Goal: Transaction & Acquisition: Download file/media

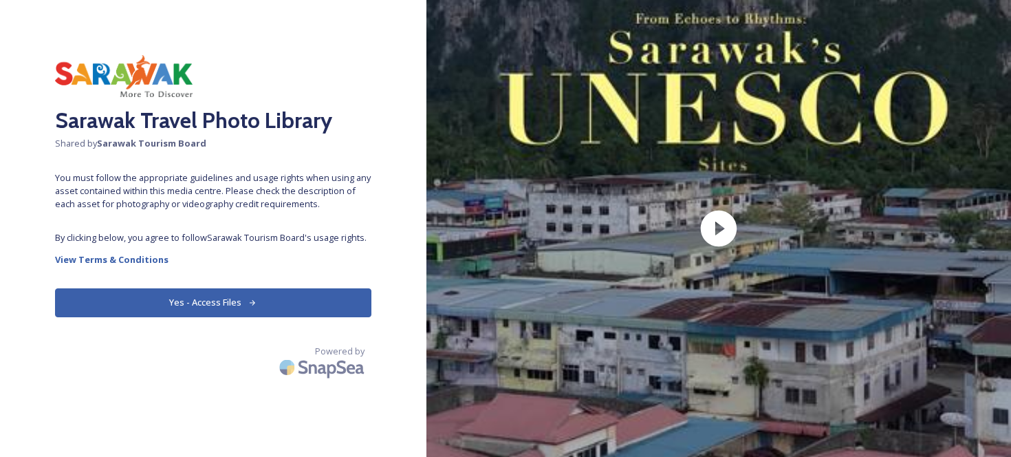
click at [266, 305] on button "Yes - Access Files" at bounding box center [213, 302] width 316 height 28
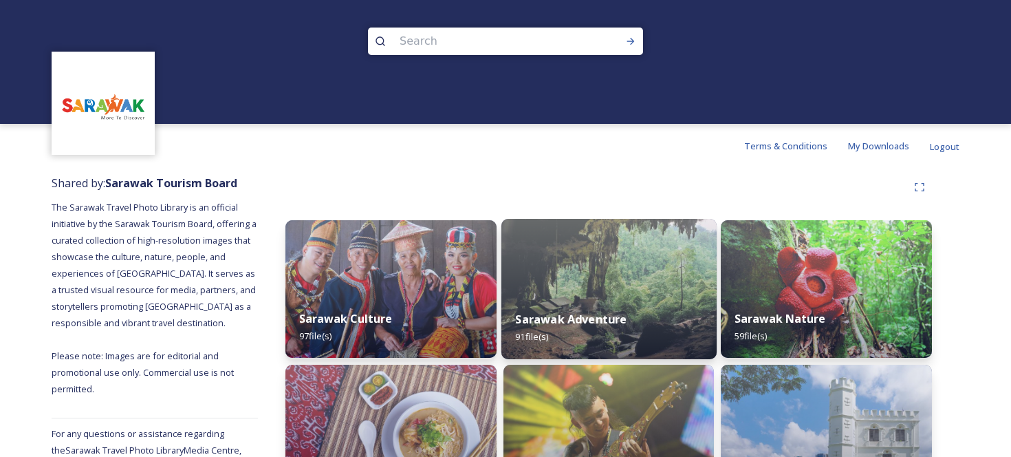
scroll to position [36, 0]
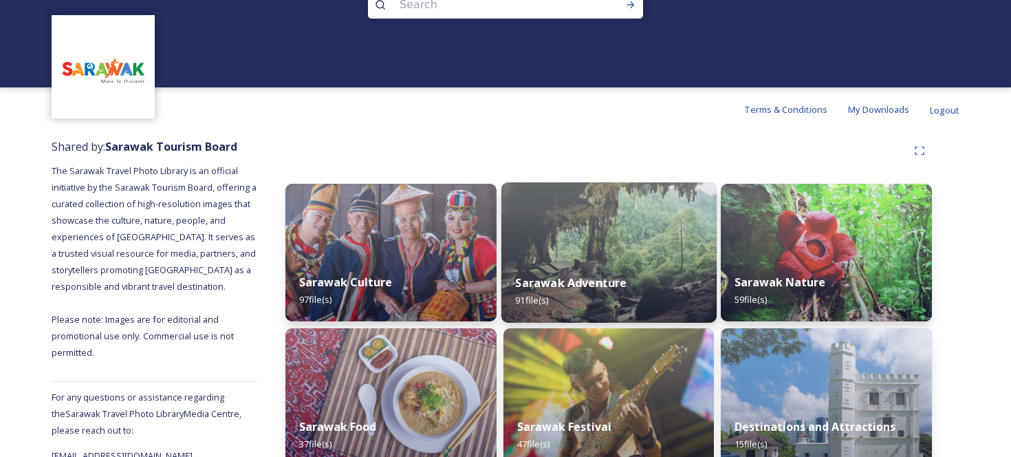
click at [620, 284] on strong "Sarawak Adventure" at bounding box center [570, 282] width 111 height 15
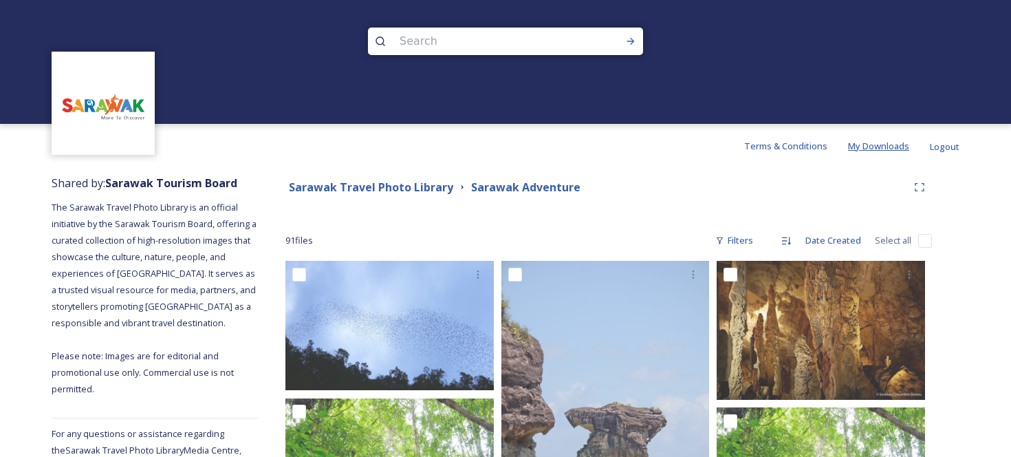
click at [876, 149] on span "My Downloads" at bounding box center [878, 146] width 61 height 12
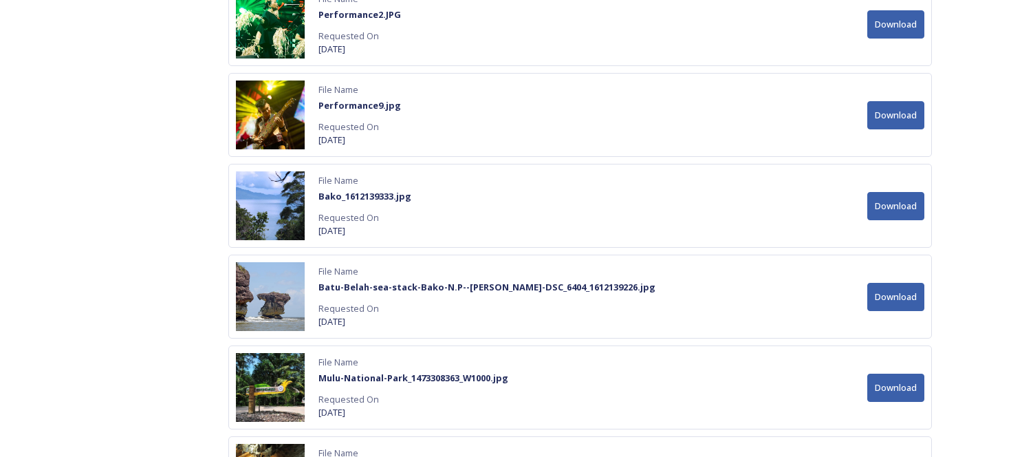
scroll to position [1646, 0]
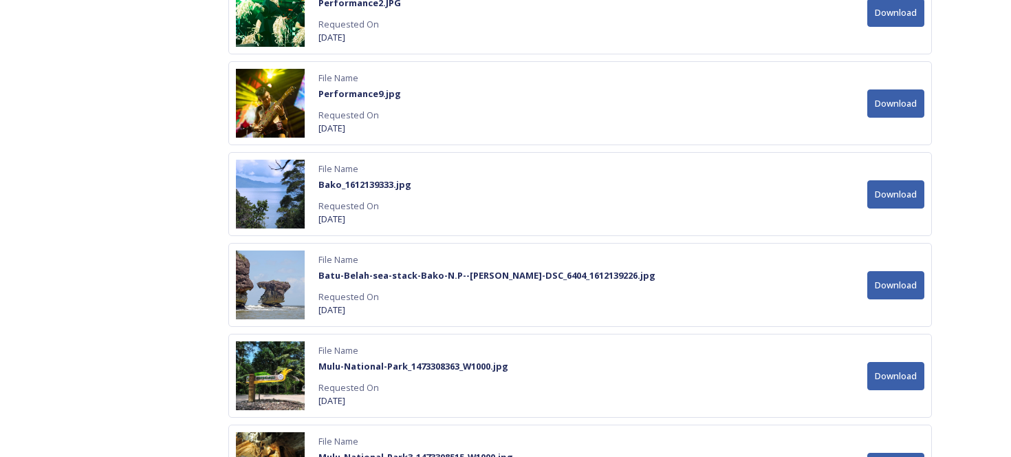
click at [889, 191] on button "Download" at bounding box center [896, 194] width 57 height 28
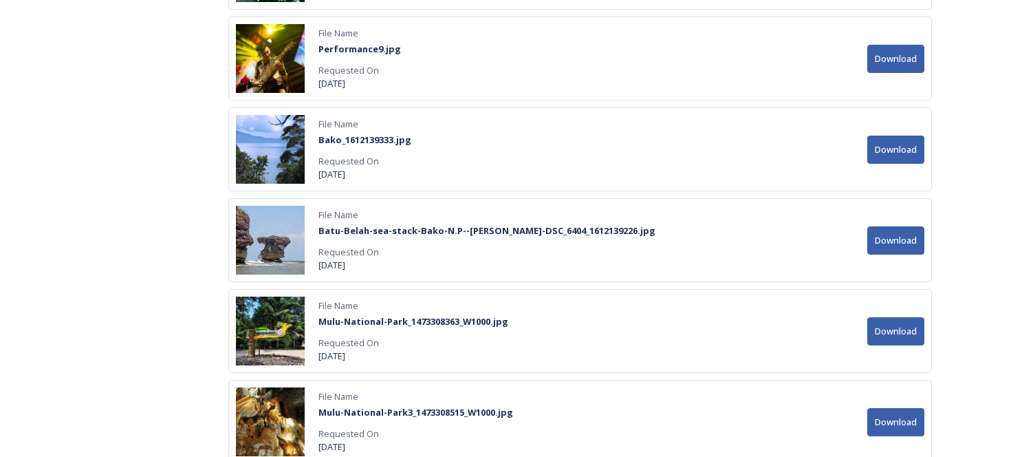
scroll to position [1698, 0]
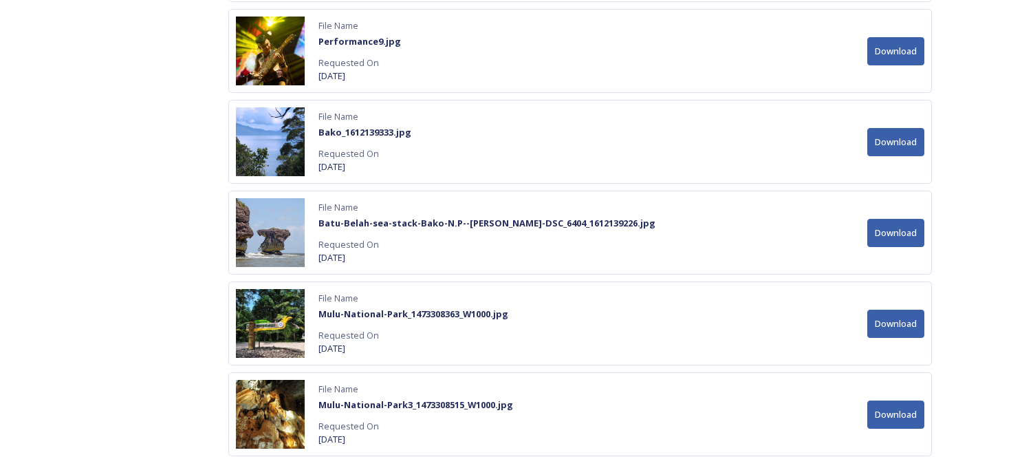
click at [505, 255] on span "[DATE]" at bounding box center [487, 257] width 337 height 13
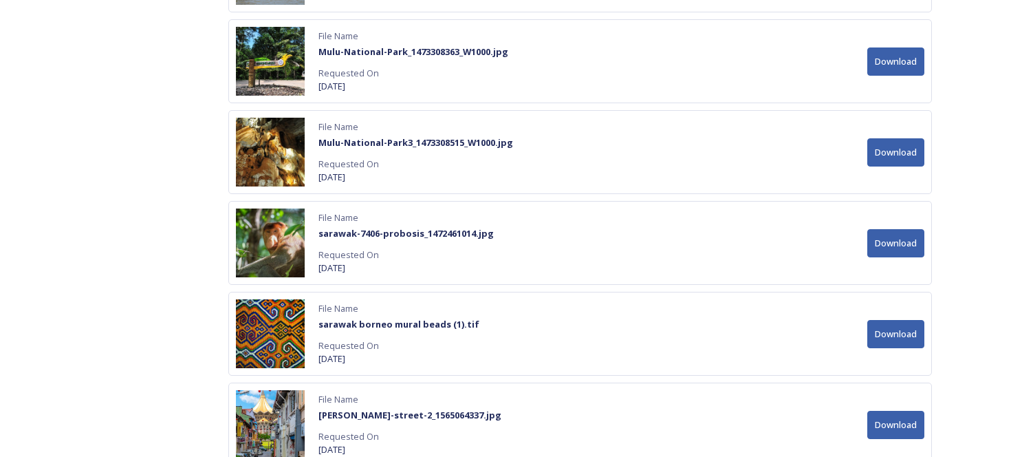
scroll to position [1996, 0]
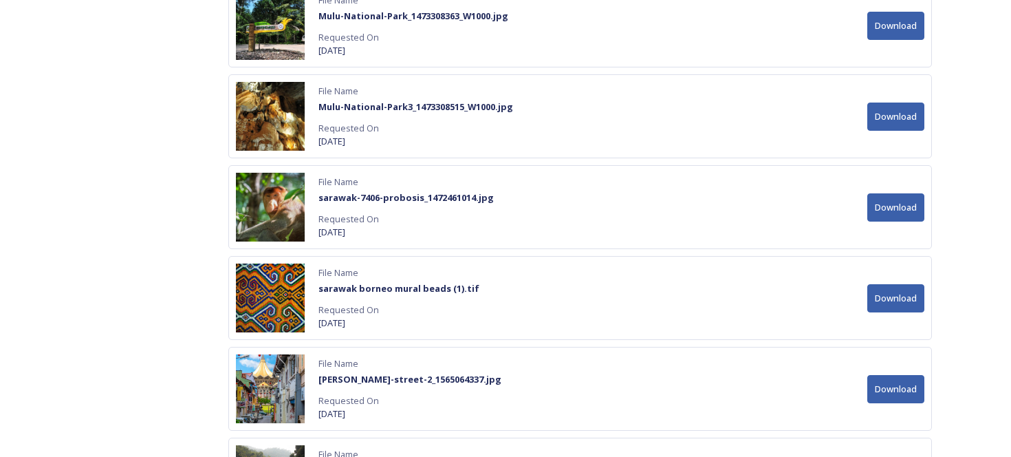
click at [885, 213] on button "Download" at bounding box center [896, 207] width 57 height 28
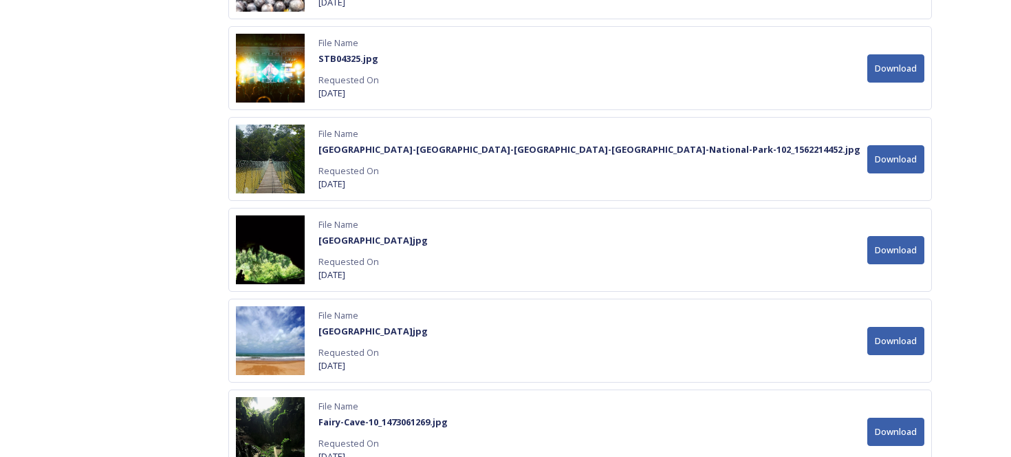
scroll to position [2802, 0]
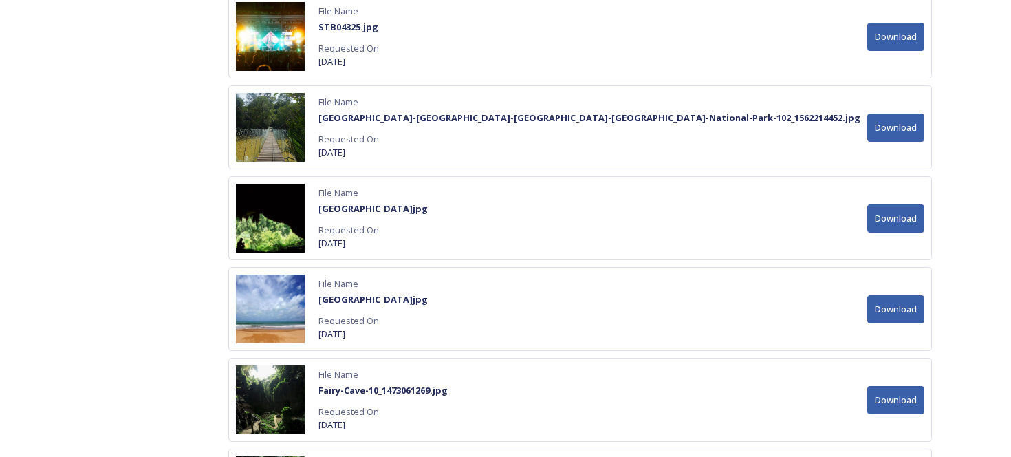
click at [901, 220] on button "Download" at bounding box center [896, 218] width 57 height 28
click at [901, 400] on button "Download" at bounding box center [896, 400] width 57 height 28
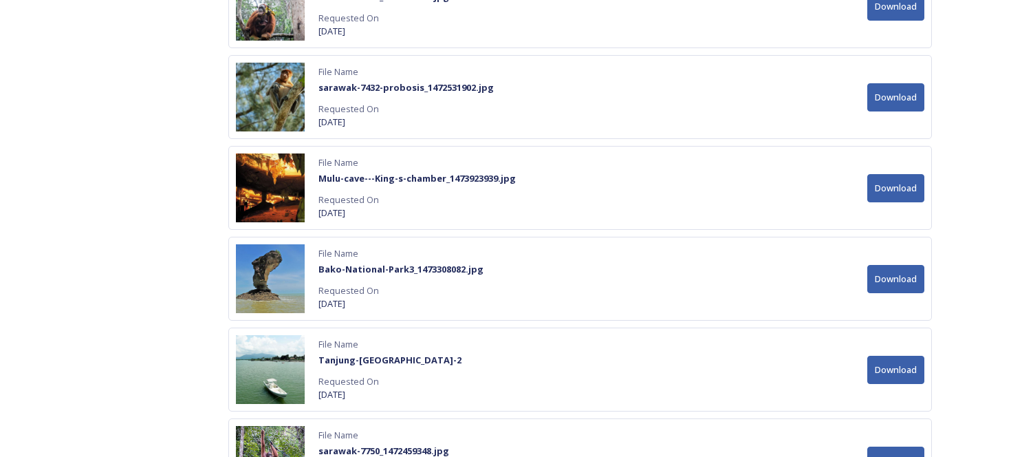
scroll to position [3471, 0]
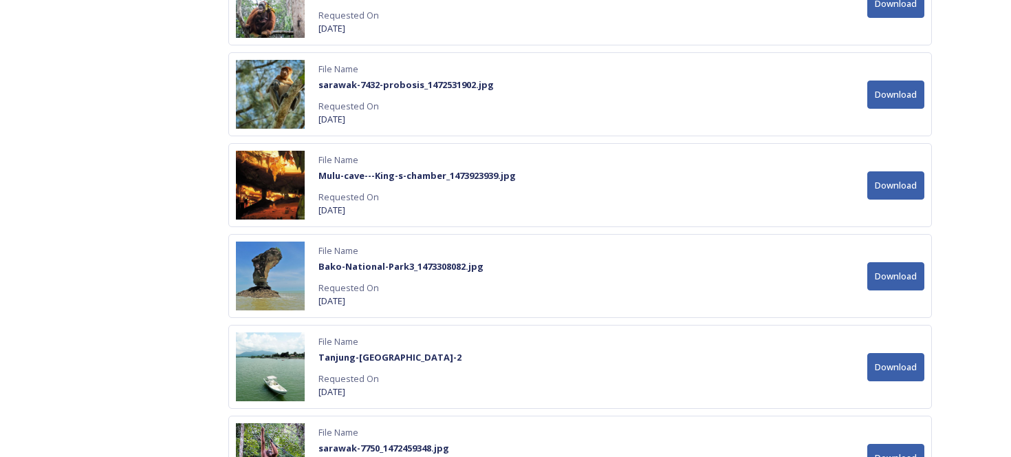
click at [899, 191] on button "Download" at bounding box center [896, 185] width 57 height 28
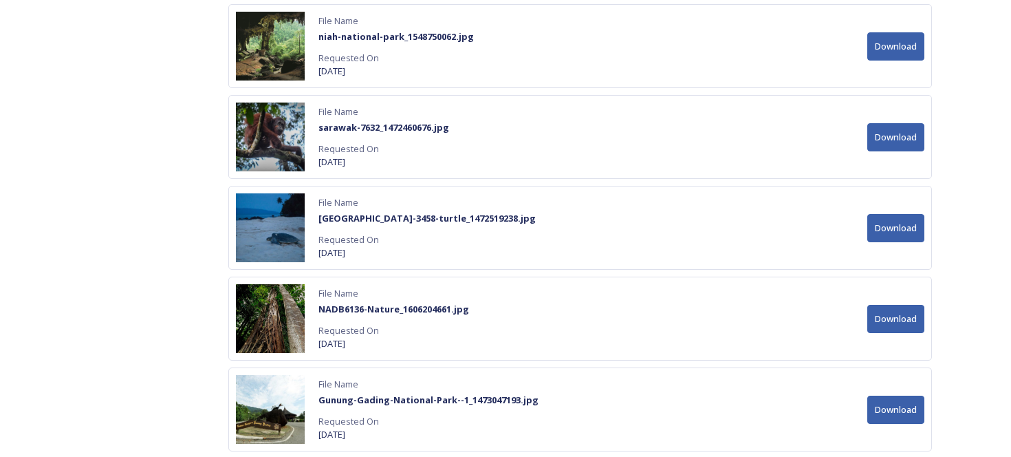
scroll to position [4194, 0]
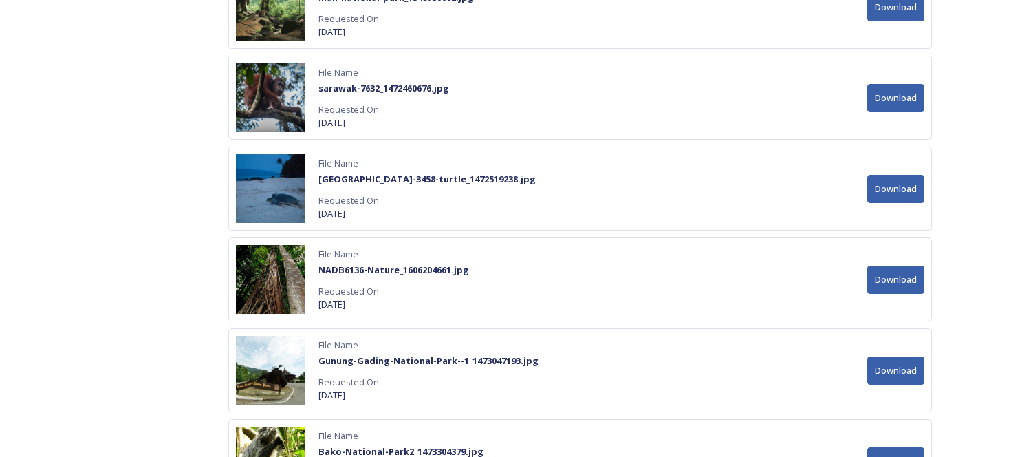
click at [893, 98] on button "Download" at bounding box center [896, 98] width 57 height 28
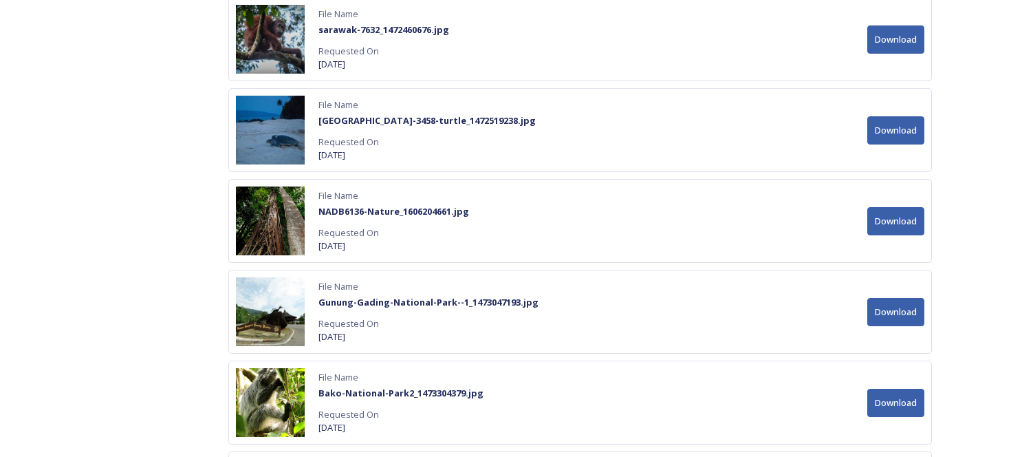
scroll to position [4323, 0]
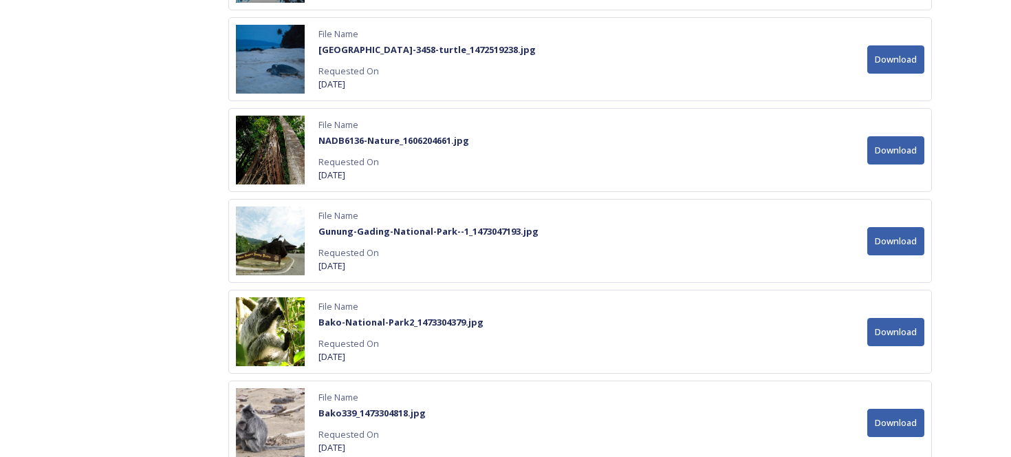
click at [539, 232] on strong "Gunung-Gading-National-Park--1_1473047193.jpg" at bounding box center [429, 231] width 220 height 12
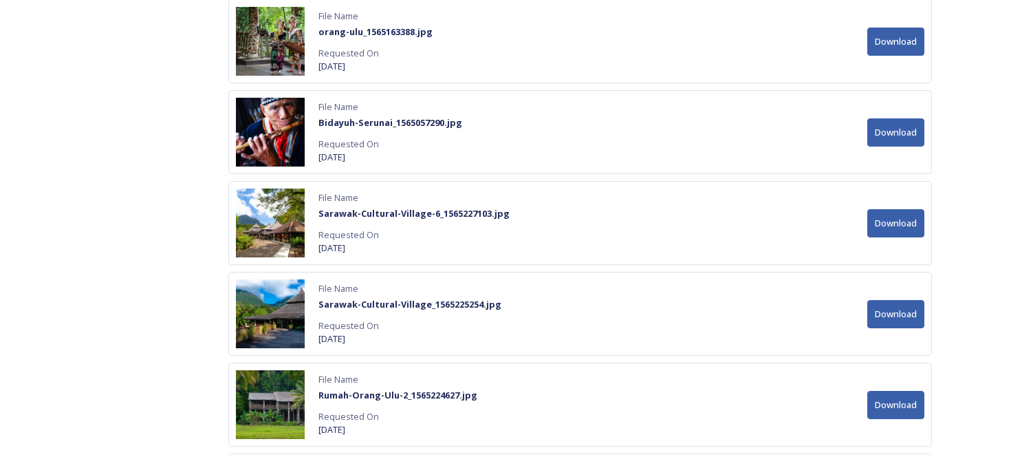
scroll to position [6250, 0]
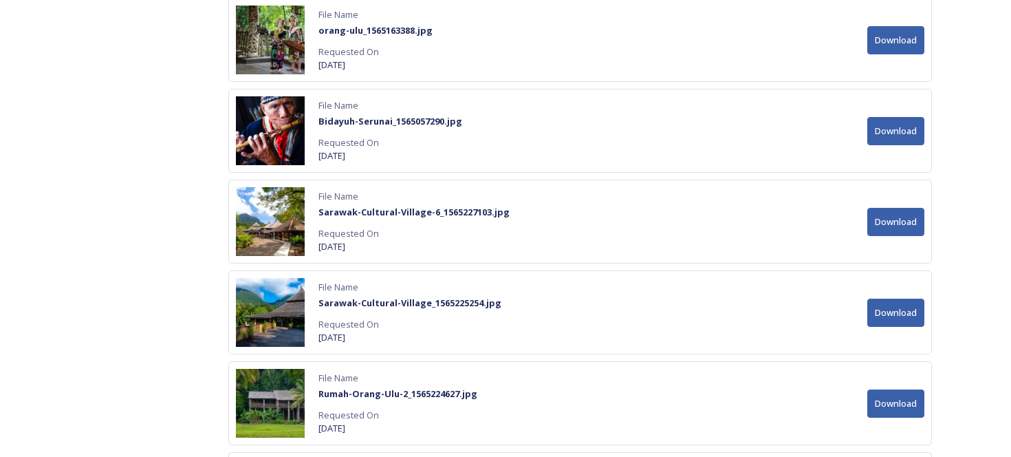
click at [885, 221] on button "Download" at bounding box center [896, 222] width 57 height 28
click at [577, 290] on div "File Name Sarawak-Cultural-Village_1565225254.jpg Requested On [DATE] Download" at bounding box center [580, 312] width 704 height 84
click at [894, 314] on button "Download" at bounding box center [896, 313] width 57 height 28
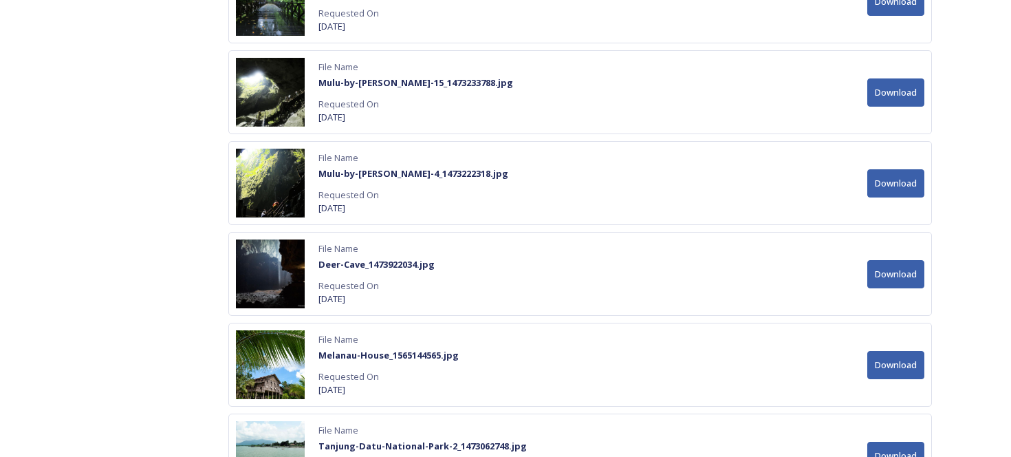
scroll to position [9122, 0]
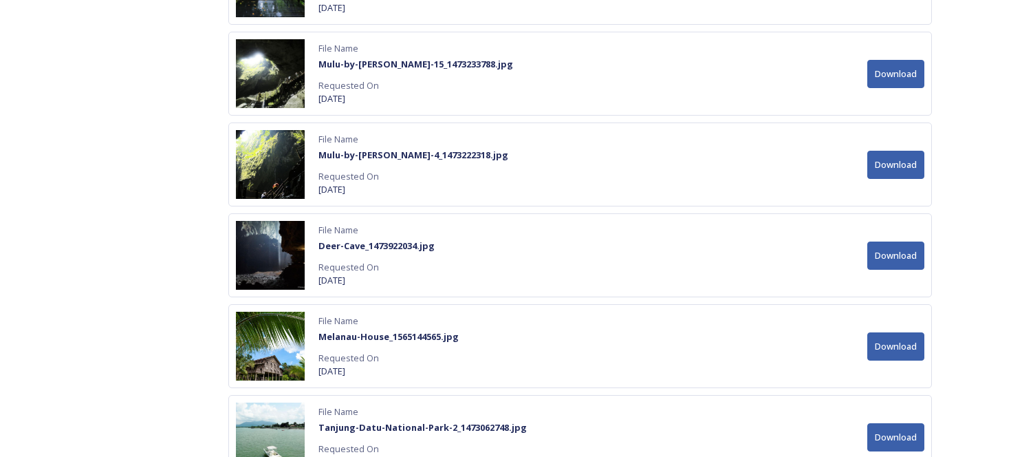
click at [888, 254] on button "Download" at bounding box center [896, 255] width 57 height 28
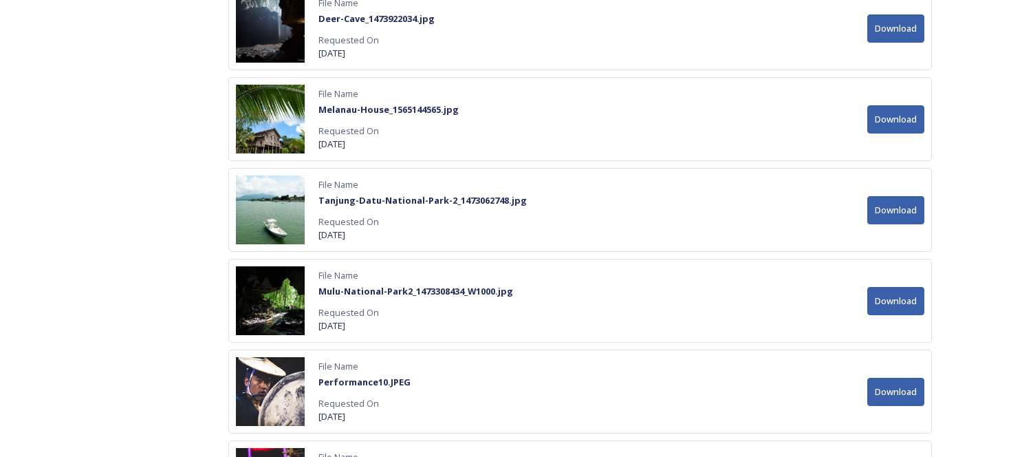
scroll to position [9356, 0]
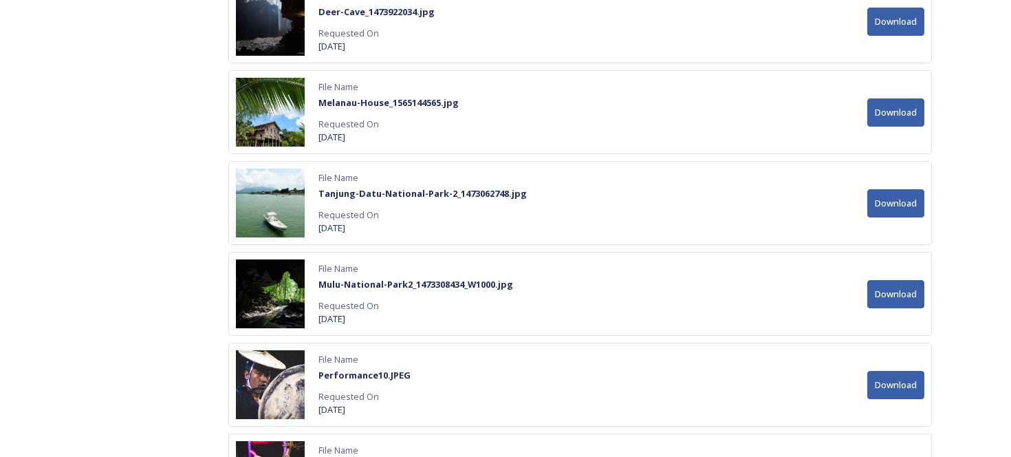
click at [904, 294] on button "Download" at bounding box center [896, 294] width 57 height 28
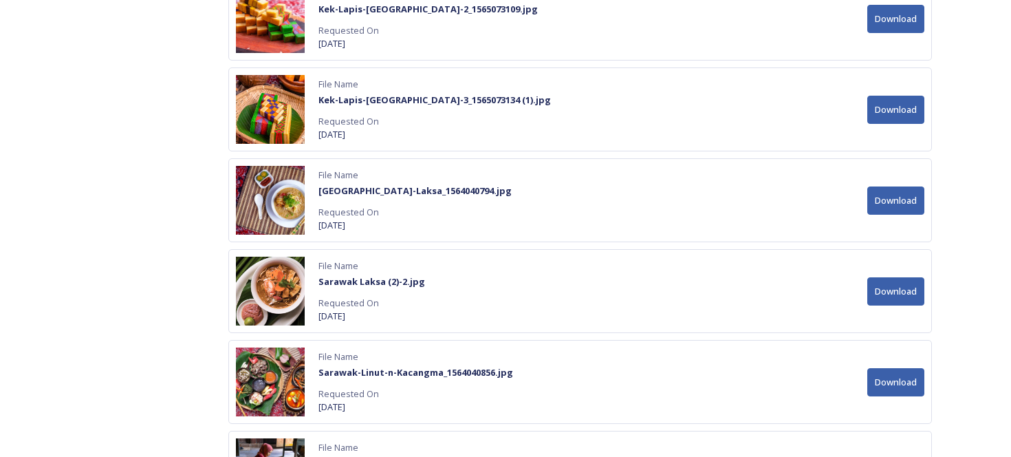
scroll to position [10999, 0]
